Goal: Transaction & Acquisition: Download file/media

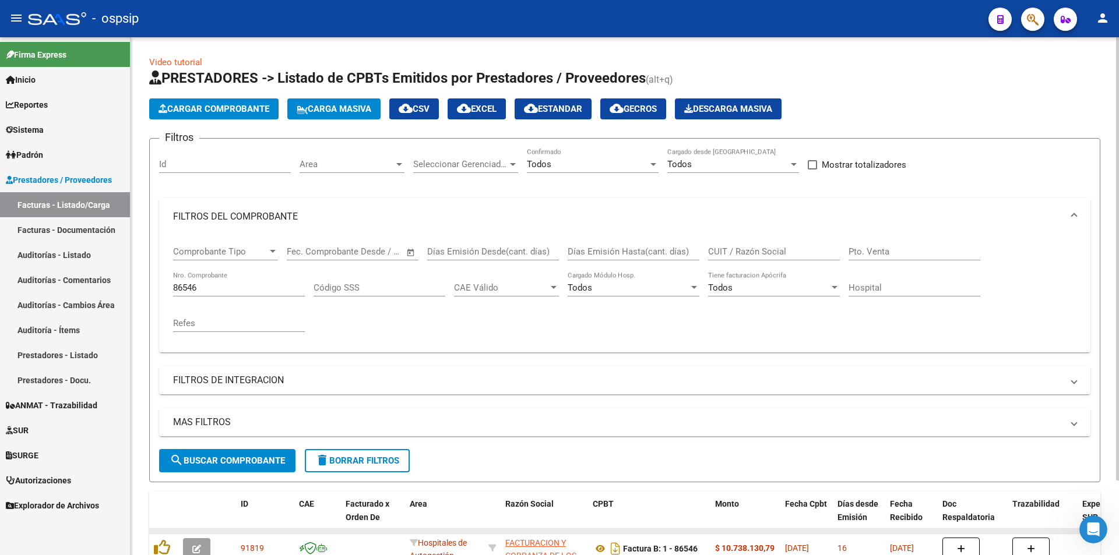
scroll to position [44, 0]
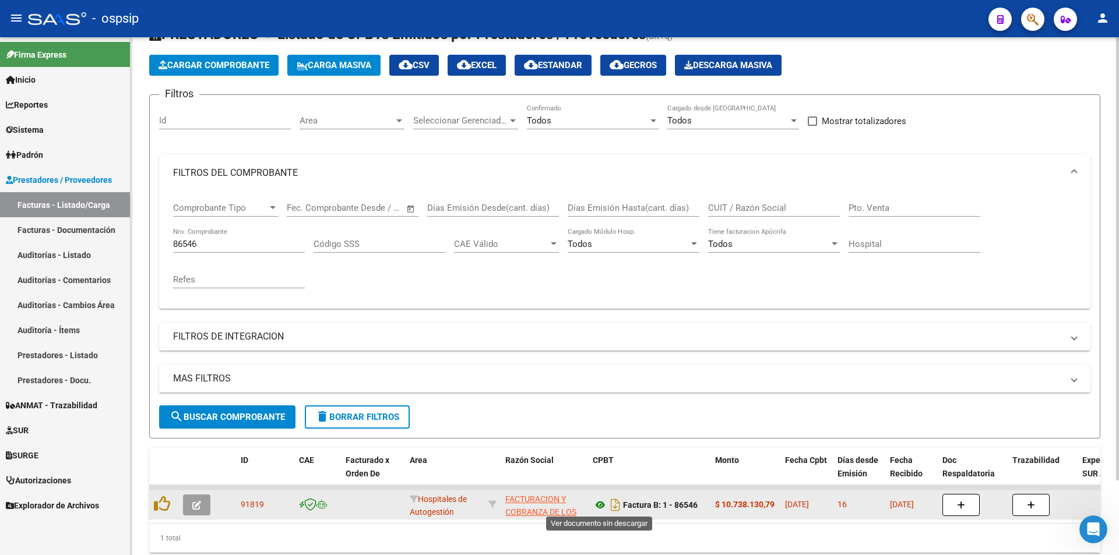
click at [598, 508] on icon at bounding box center [600, 505] width 15 height 14
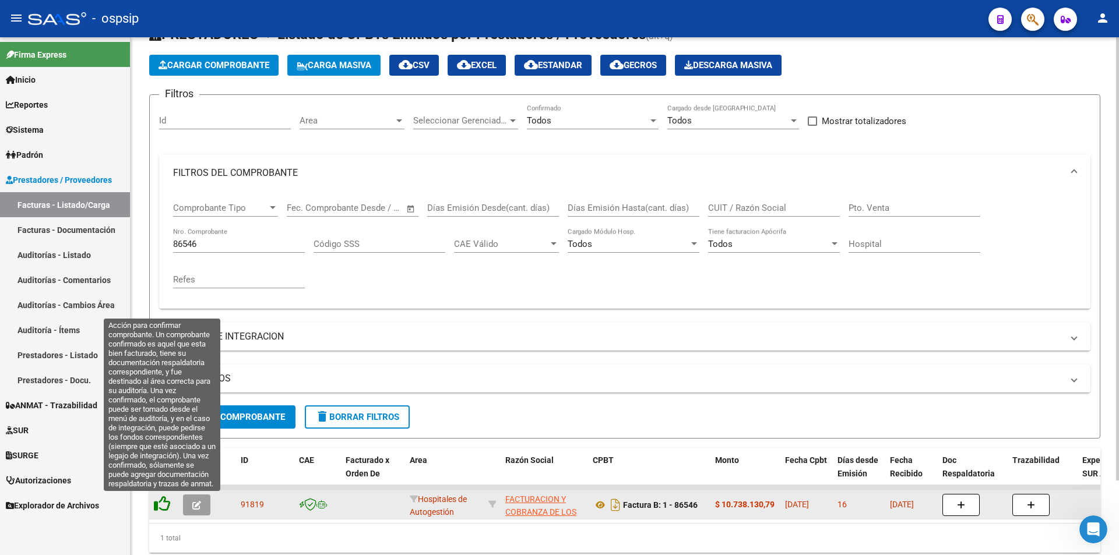
click at [163, 502] on icon at bounding box center [162, 504] width 16 height 16
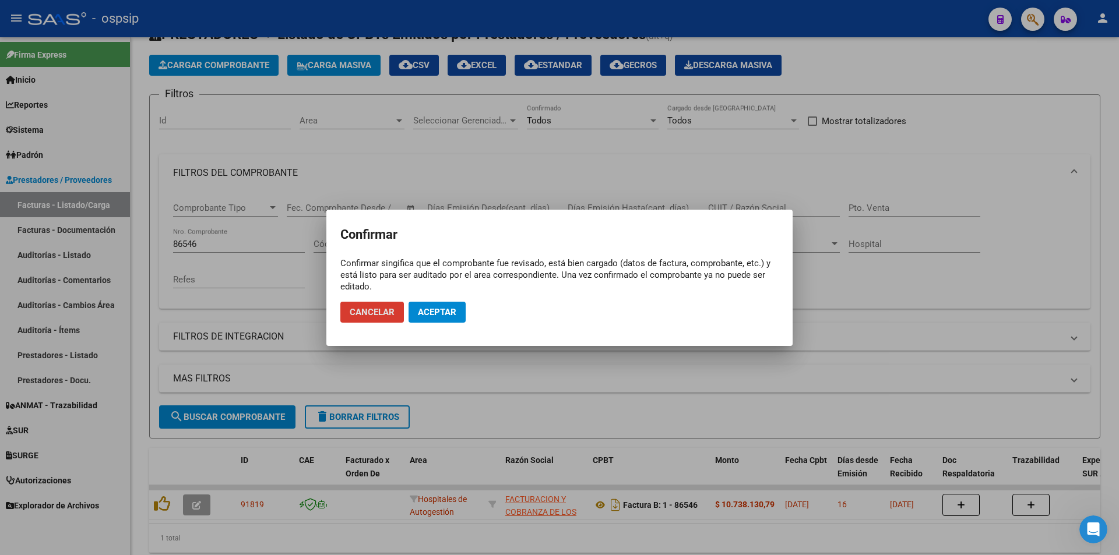
click at [442, 320] on button "Aceptar" at bounding box center [436, 312] width 57 height 21
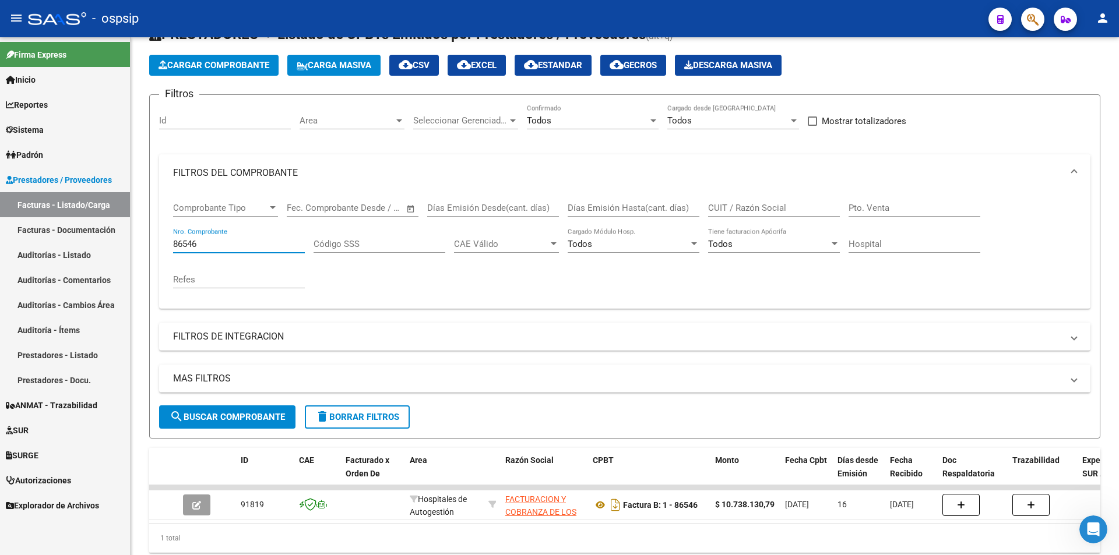
drag, startPoint x: 234, startPoint y: 246, endPoint x: 0, endPoint y: 246, distance: 234.2
click at [0, 246] on mat-sidenav-container "Firma Express Inicio Calendario SSS Instructivos Contacto OS Reportes Egresos D…" at bounding box center [559, 296] width 1119 height 518
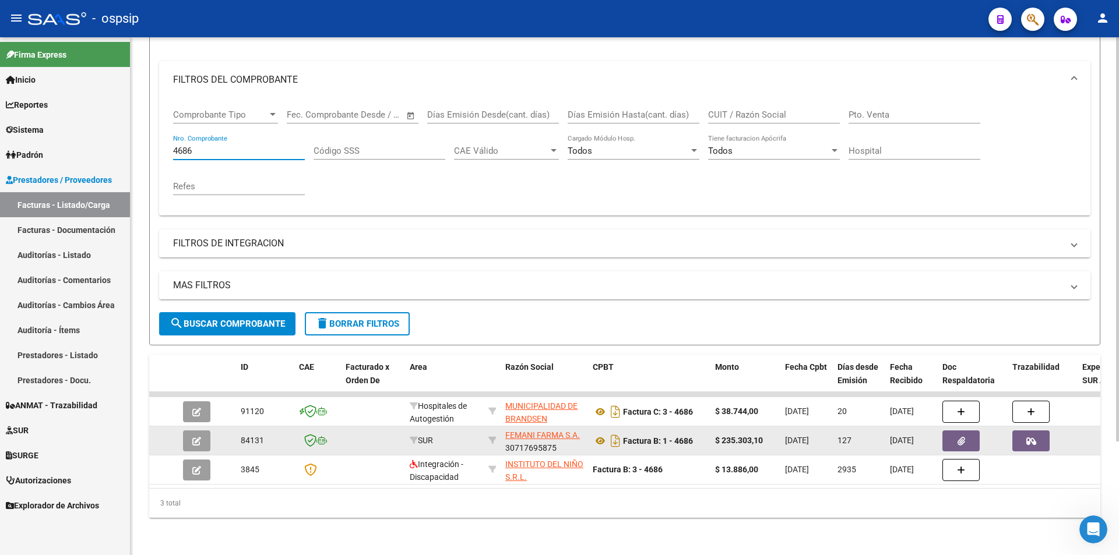
scroll to position [146, 0]
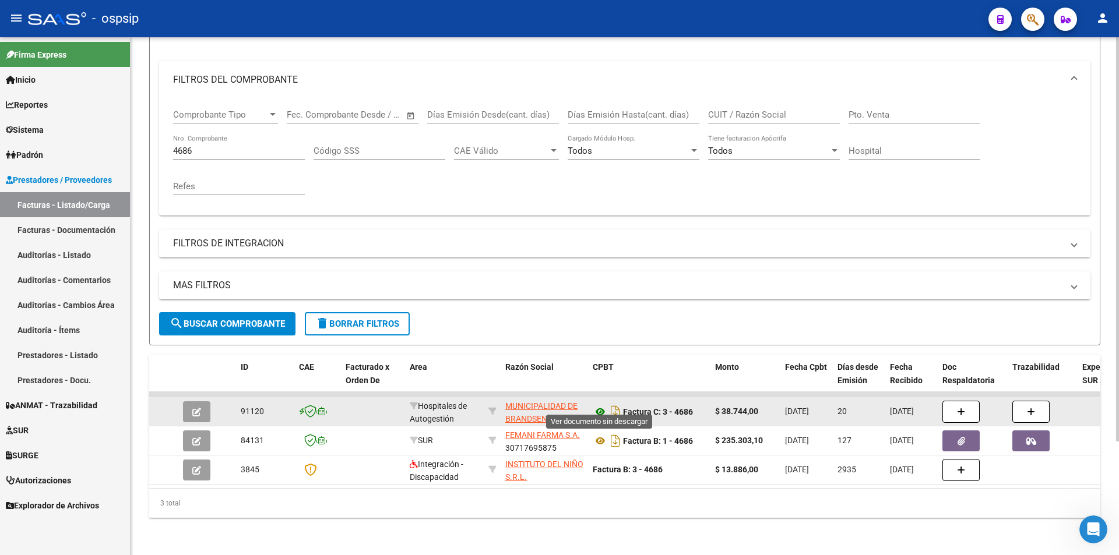
click at [596, 405] on icon at bounding box center [600, 412] width 15 height 14
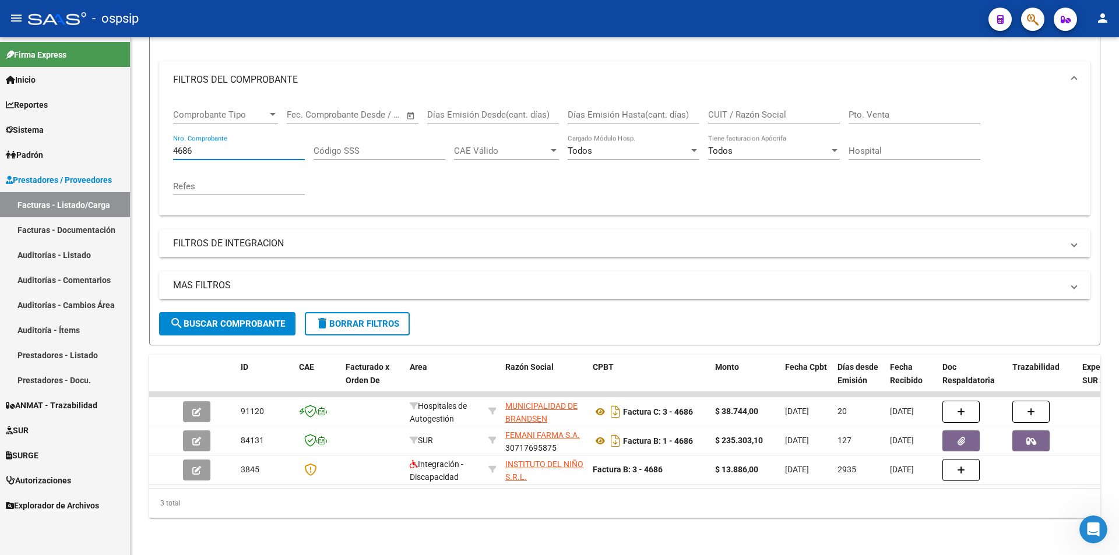
drag, startPoint x: 207, startPoint y: 139, endPoint x: 0, endPoint y: 117, distance: 208.1
click at [0, 124] on mat-sidenav-container "Firma Express Inicio Calendario SSS Instructivos Contacto OS Reportes Egresos D…" at bounding box center [559, 296] width 1119 height 518
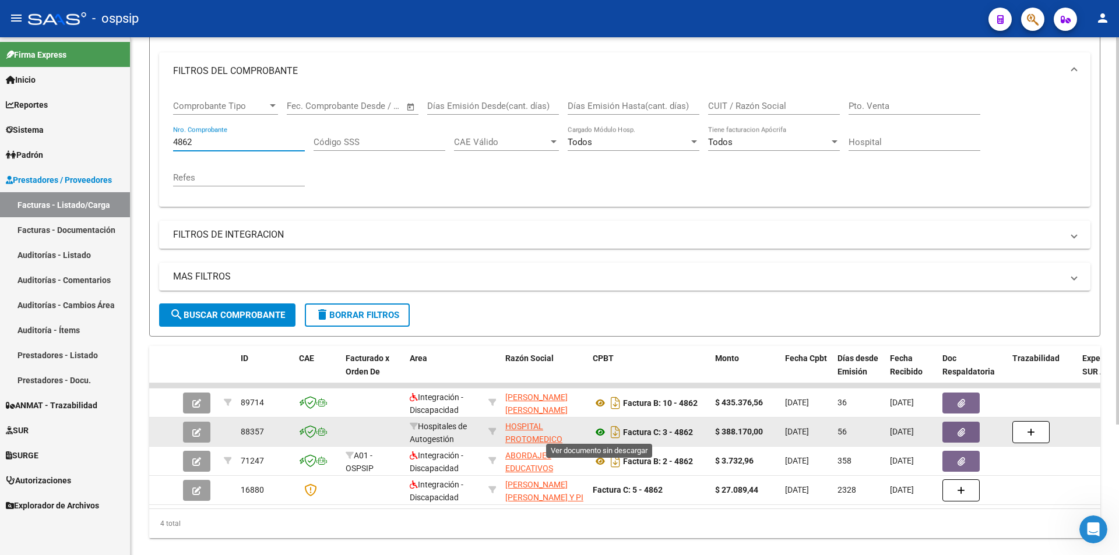
type input "4862"
click at [599, 433] on icon at bounding box center [600, 432] width 15 height 14
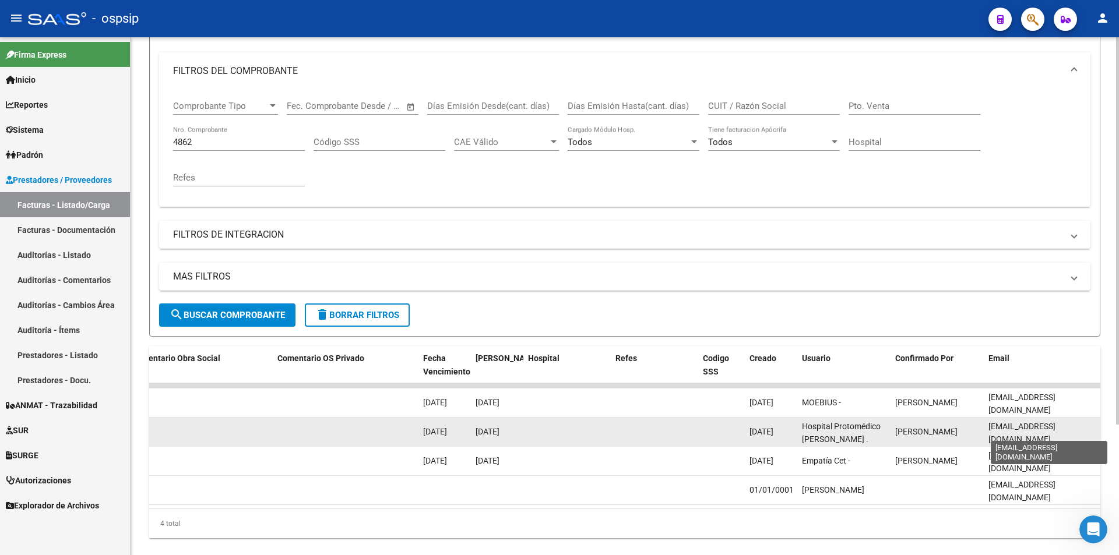
scroll to position [0, 13]
drag, startPoint x: 1013, startPoint y: 430, endPoint x: 1093, endPoint y: 433, distance: 79.9
click at [1093, 433] on datatable-body-cell "[EMAIL_ADDRESS][DOMAIN_NAME]" at bounding box center [1041, 432] width 117 height 29
copy span "[EMAIL_ADDRESS][DOMAIN_NAME]"
